Goal: Task Accomplishment & Management: Manage account settings

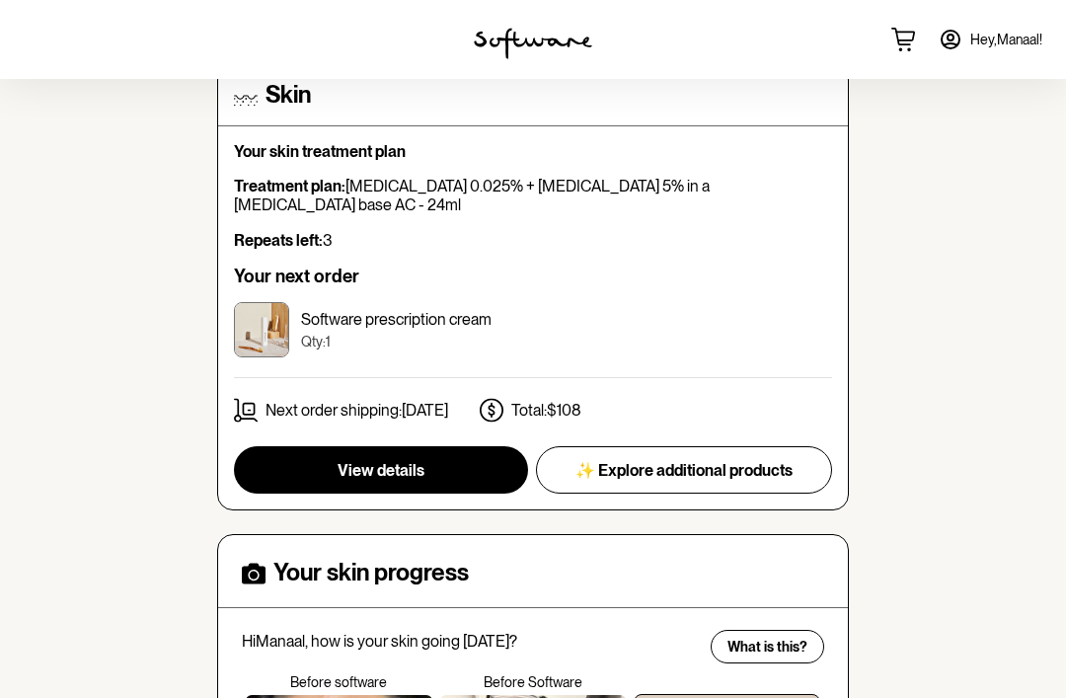
scroll to position [207, 0]
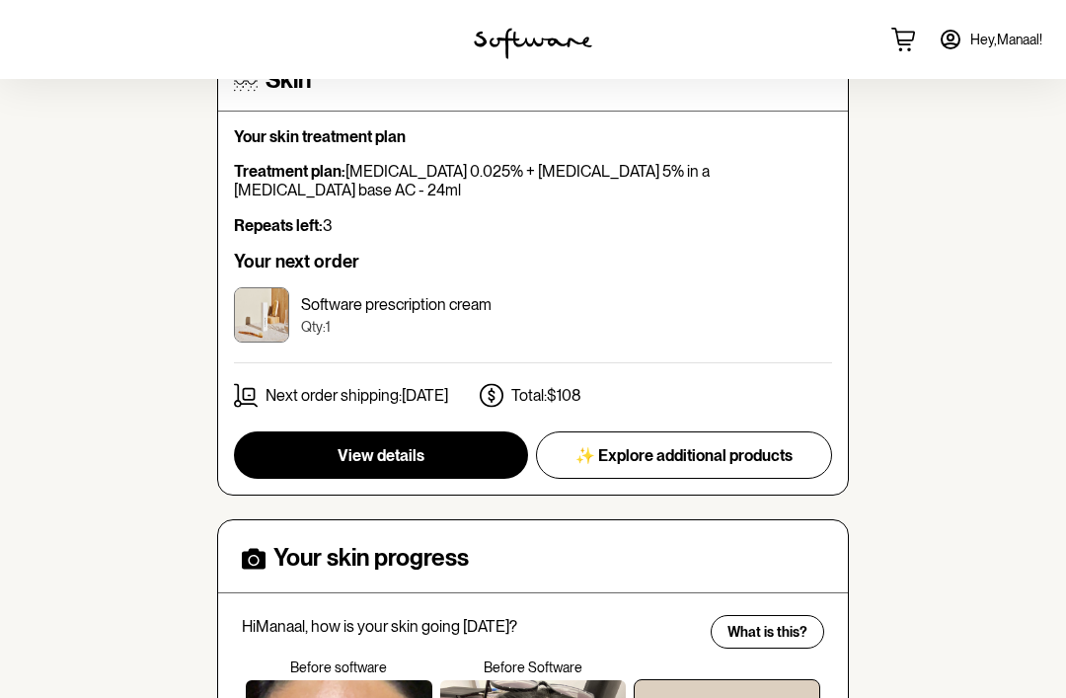
click at [477, 431] on button "View details" at bounding box center [381, 454] width 294 height 47
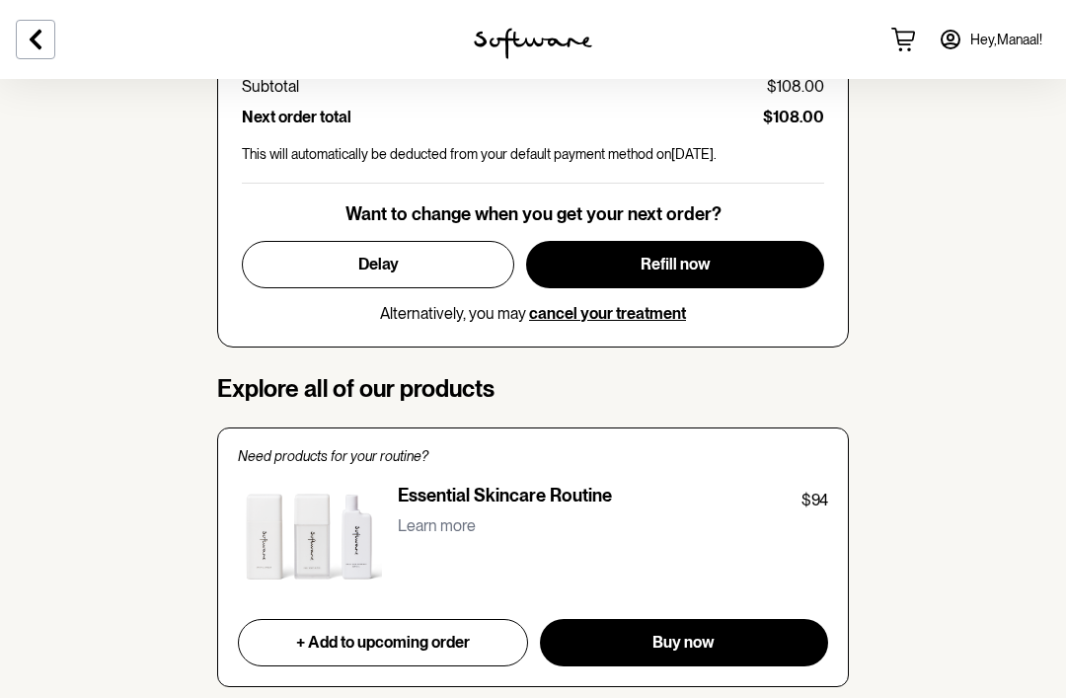
scroll to position [1098, 0]
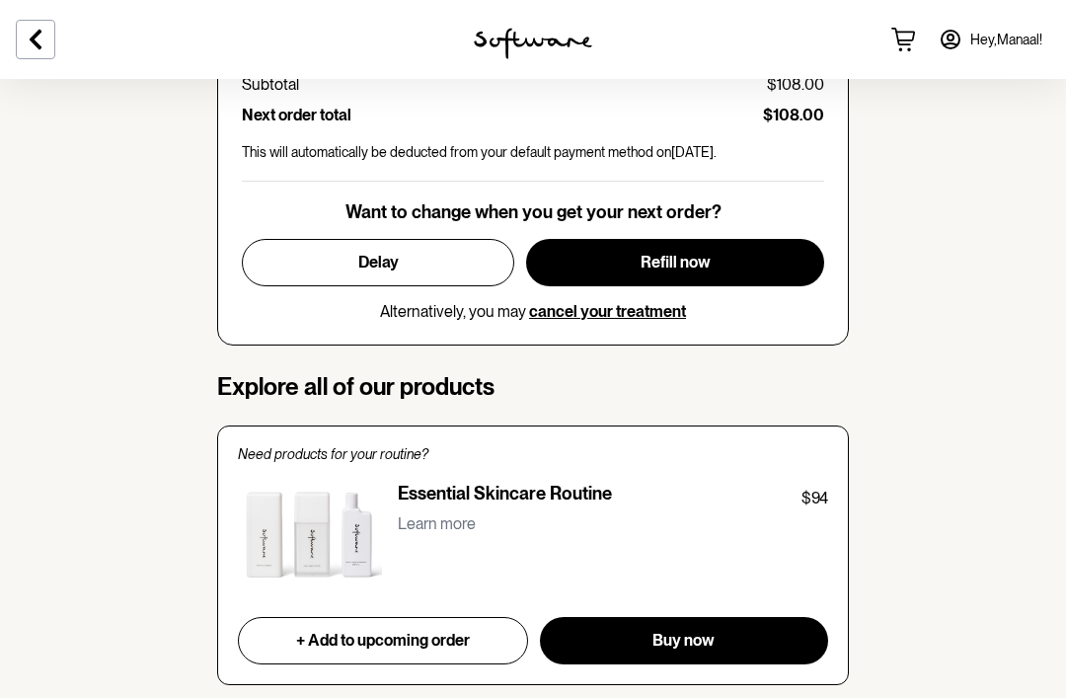
click at [564, 303] on span "cancel your treatment" at bounding box center [607, 311] width 157 height 19
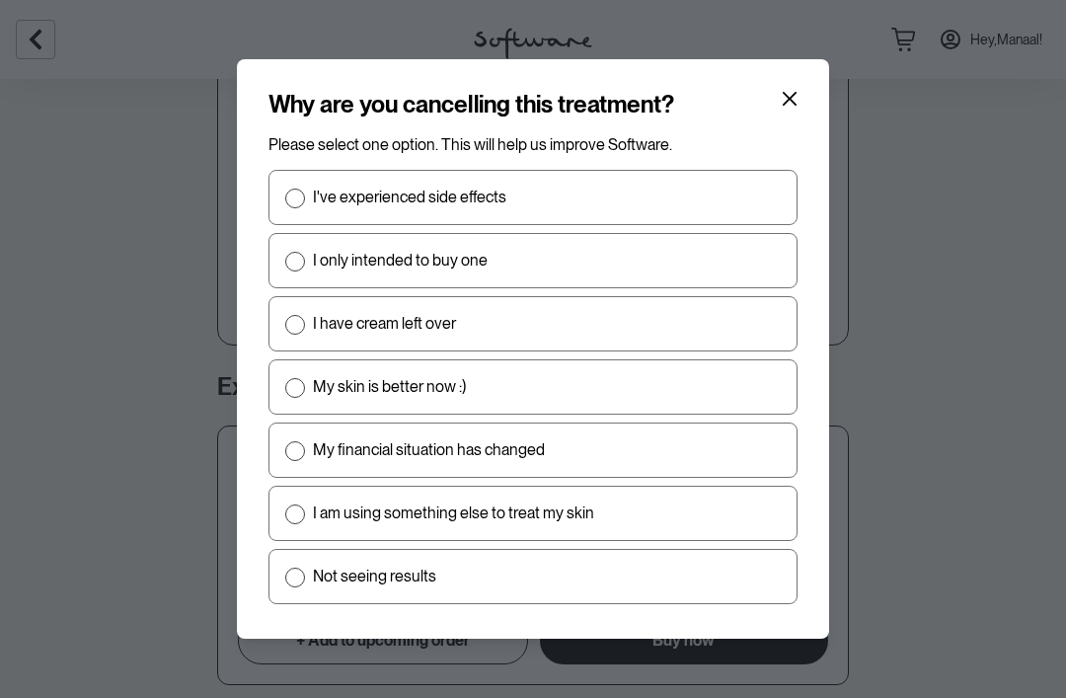
click at [159, 338] on div "Why are you cancelling this treatment? Please select one option. This will help…" at bounding box center [533, 349] width 1066 height 698
